Goal: Task Accomplishment & Management: Use online tool/utility

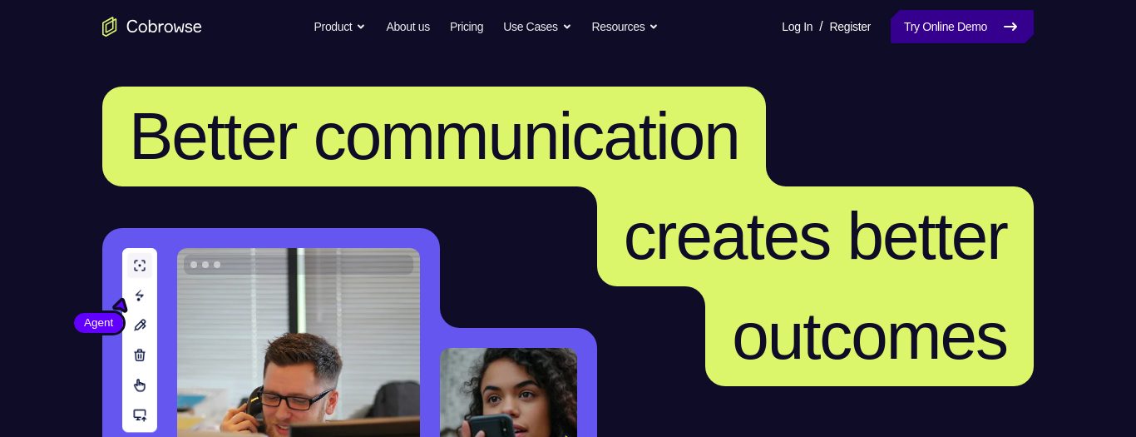
click at [930, 37] on link "Try Online Demo" at bounding box center [962, 26] width 143 height 33
click at [961, 41] on link "Try Online Demo" at bounding box center [962, 26] width 143 height 33
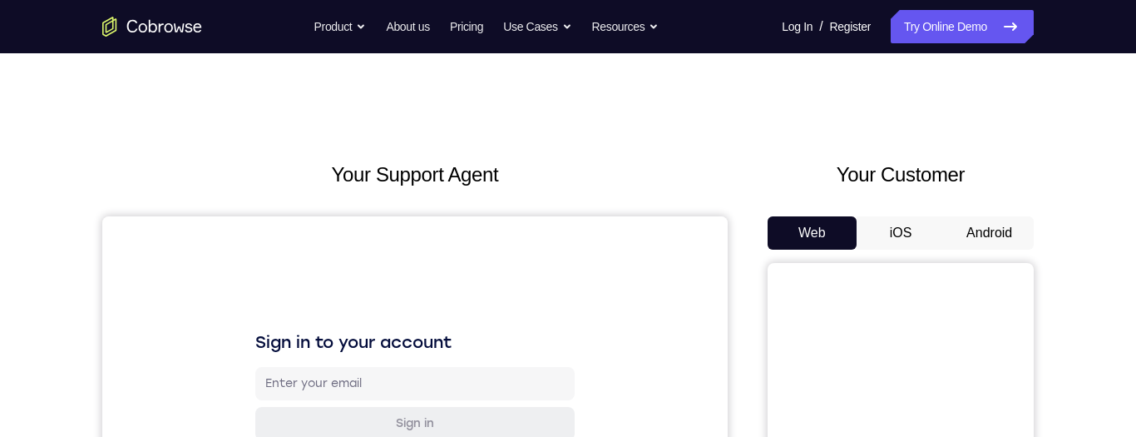
click at [900, 231] on button "iOS" at bounding box center [901, 232] width 89 height 33
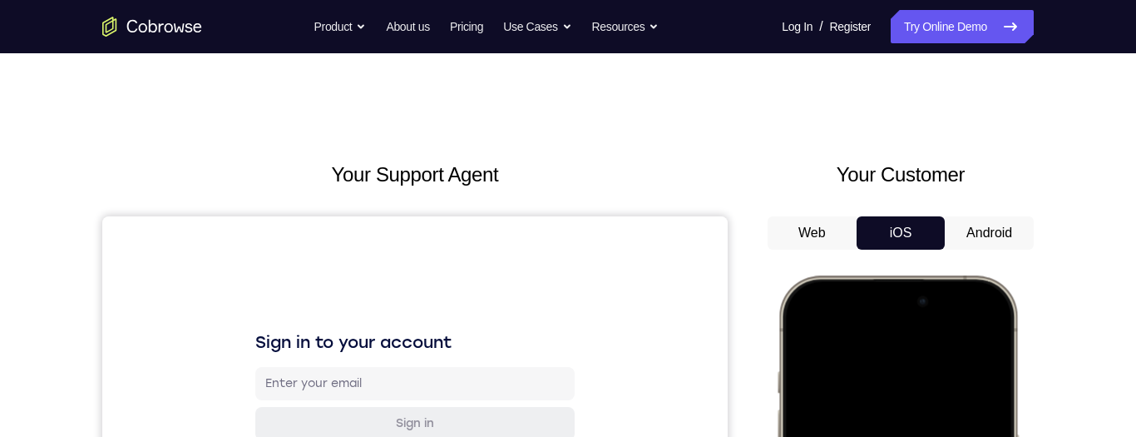
click at [1003, 245] on button "Android" at bounding box center [989, 232] width 89 height 33
